Goal: Find specific page/section: Find specific page/section

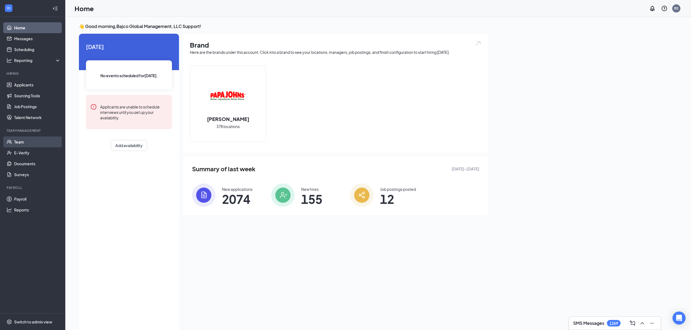
click at [42, 140] on link "Team" at bounding box center [37, 142] width 47 height 11
